Goal: Task Accomplishment & Management: Manage account settings

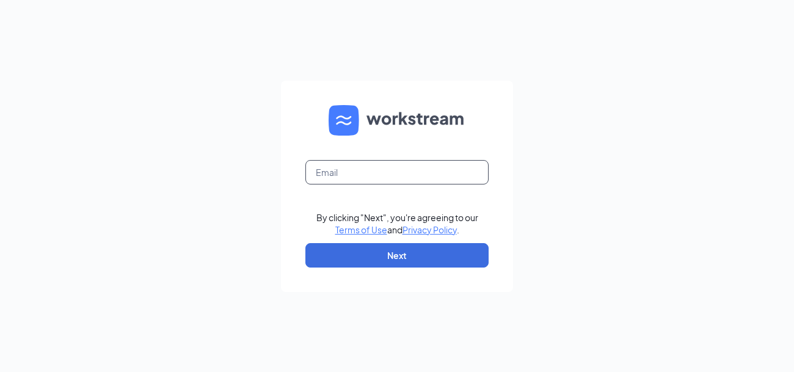
click at [340, 180] on input "text" at bounding box center [396, 172] width 183 height 24
type input "[EMAIL_ADDRESS][DOMAIN_NAME]"
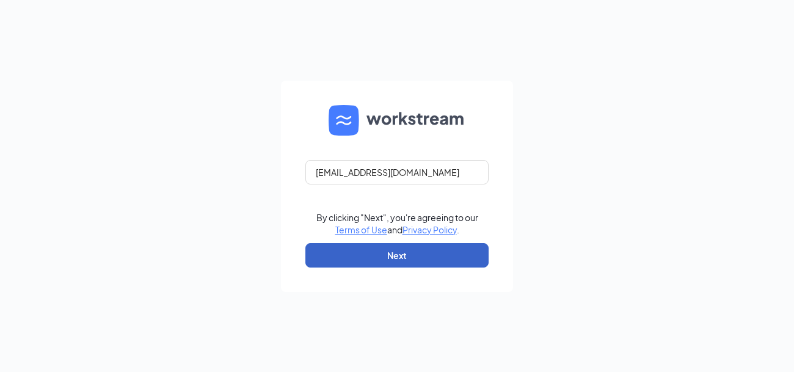
click at [393, 252] on button "Next" at bounding box center [396, 255] width 183 height 24
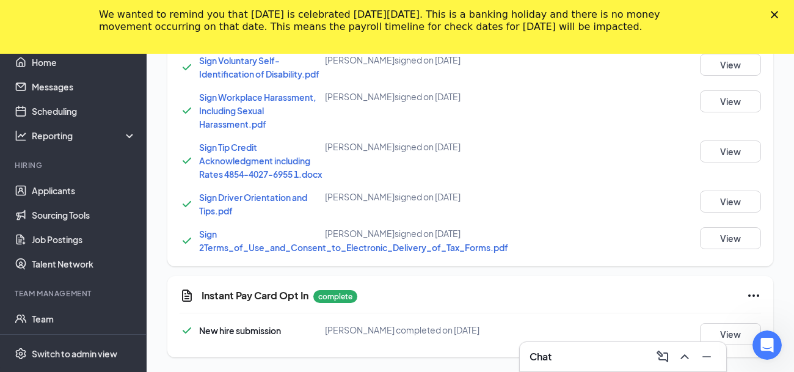
scroll to position [1230, 0]
click at [708, 329] on button "View" at bounding box center [730, 334] width 61 height 22
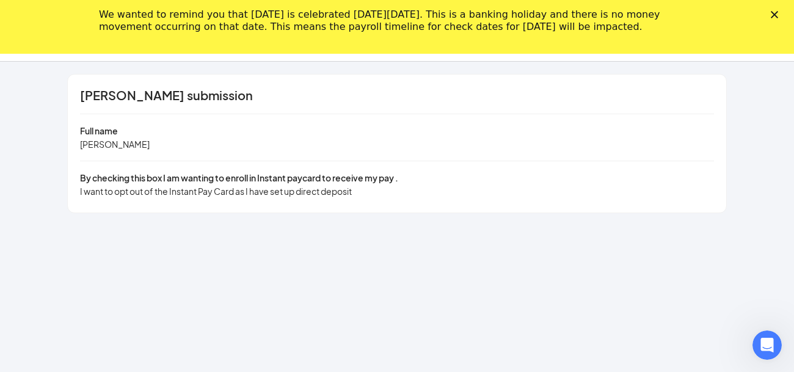
click at [772, 16] on polygon "Close" at bounding box center [774, 14] width 7 height 7
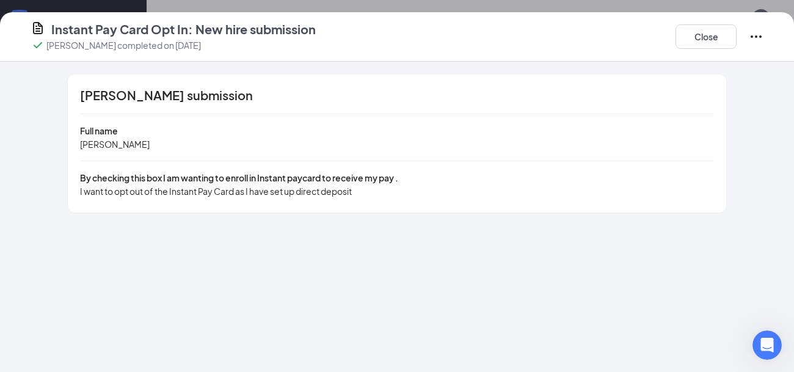
scroll to position [1176, 0]
click at [693, 45] on button "Close" at bounding box center [705, 36] width 61 height 24
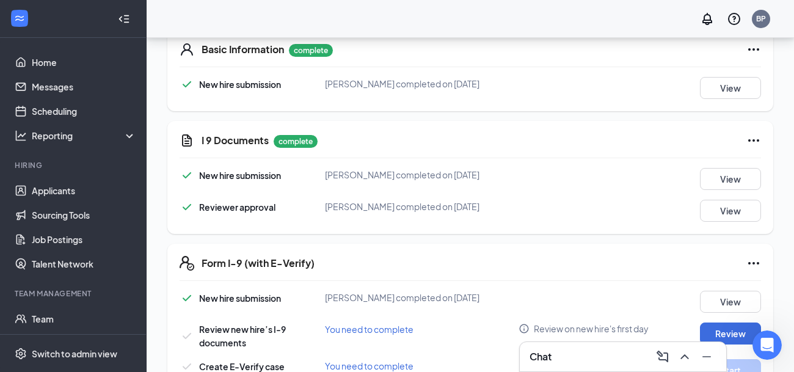
scroll to position [279, 0]
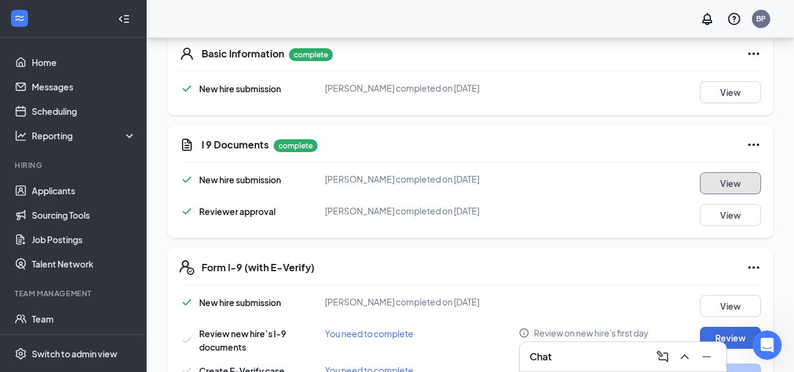
click at [719, 187] on button "View" at bounding box center [730, 183] width 61 height 22
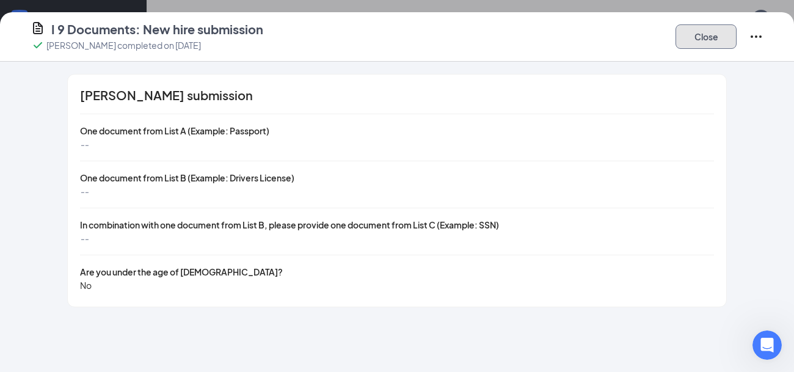
click at [711, 42] on button "Close" at bounding box center [705, 36] width 61 height 24
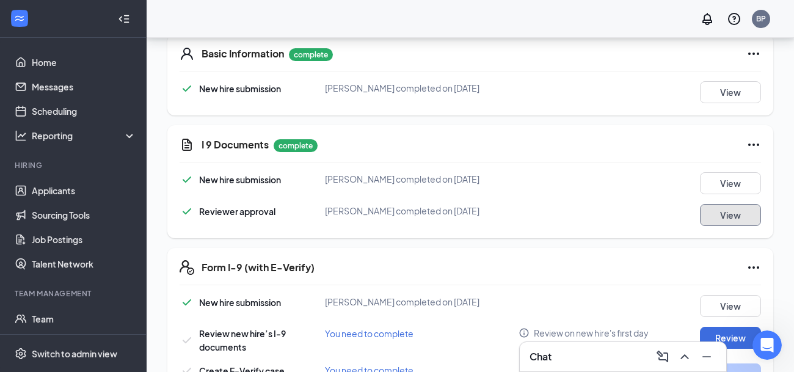
click at [725, 225] on button "View" at bounding box center [730, 215] width 61 height 22
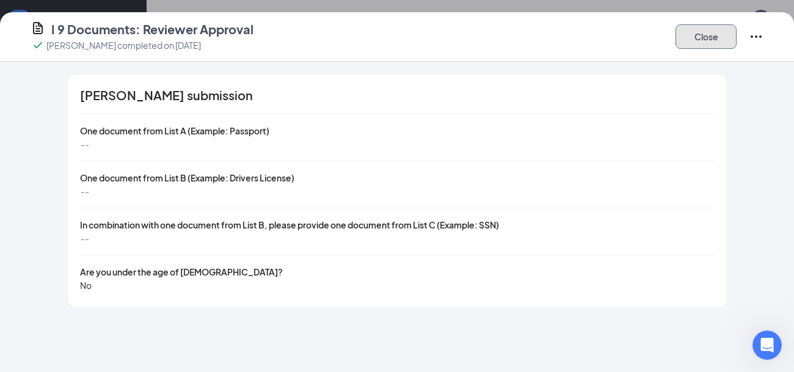
click at [710, 48] on button "Close" at bounding box center [705, 36] width 61 height 24
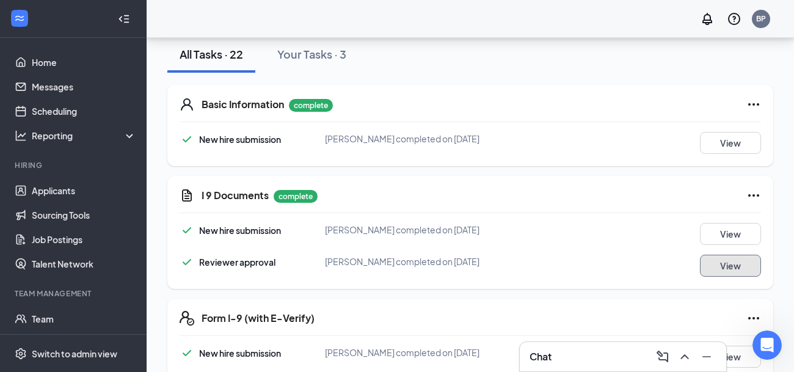
scroll to position [230, 0]
